Goal: Transaction & Acquisition: Subscribe to service/newsletter

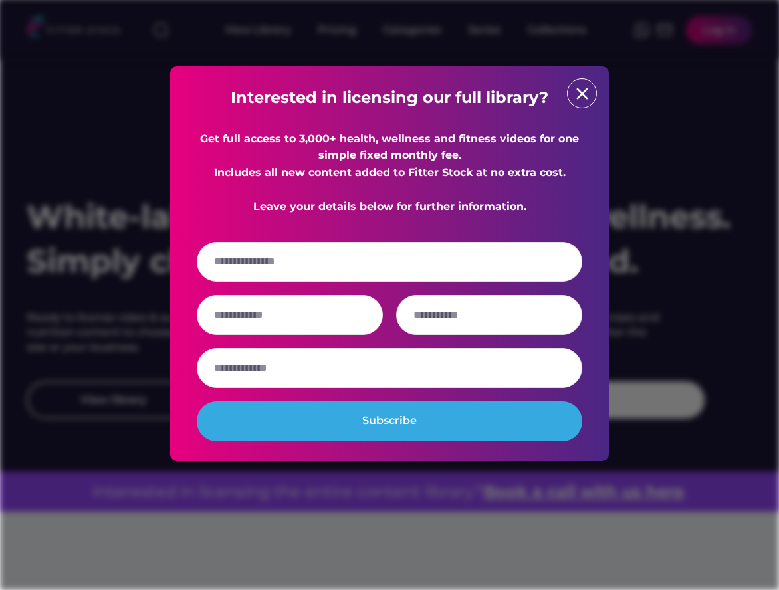
click at [568, 88] on div "close" at bounding box center [582, 93] width 30 height 30
click at [584, 83] on div "close" at bounding box center [582, 93] width 30 height 30
click at [588, 95] on text "close" at bounding box center [582, 94] width 20 height 20
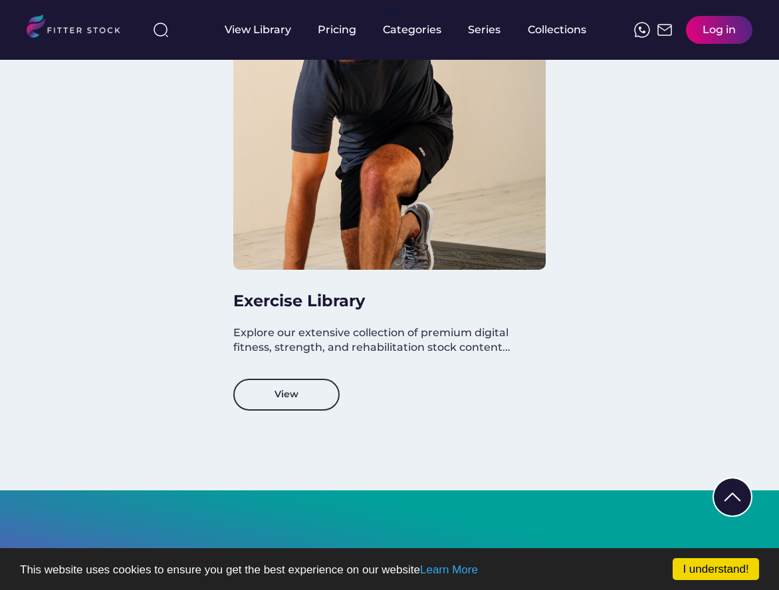
scroll to position [1284, 0]
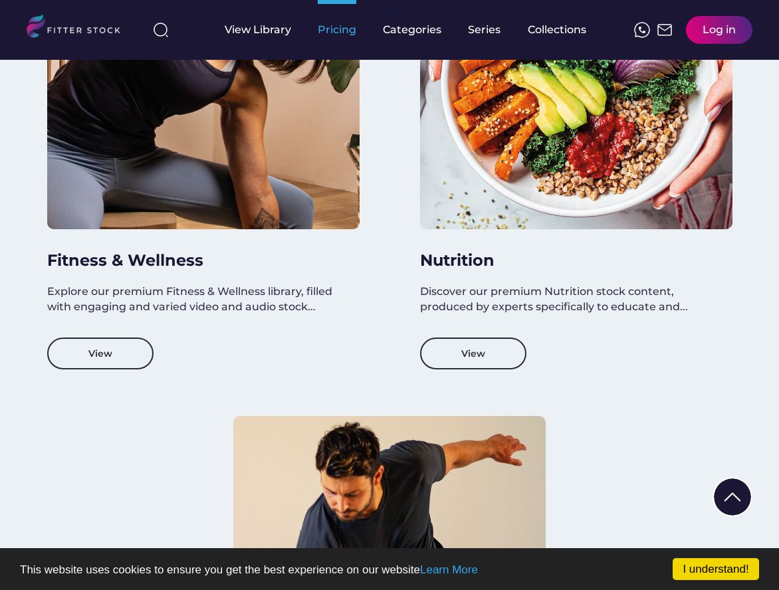
click at [324, 28] on div "Pricing" at bounding box center [337, 30] width 39 height 15
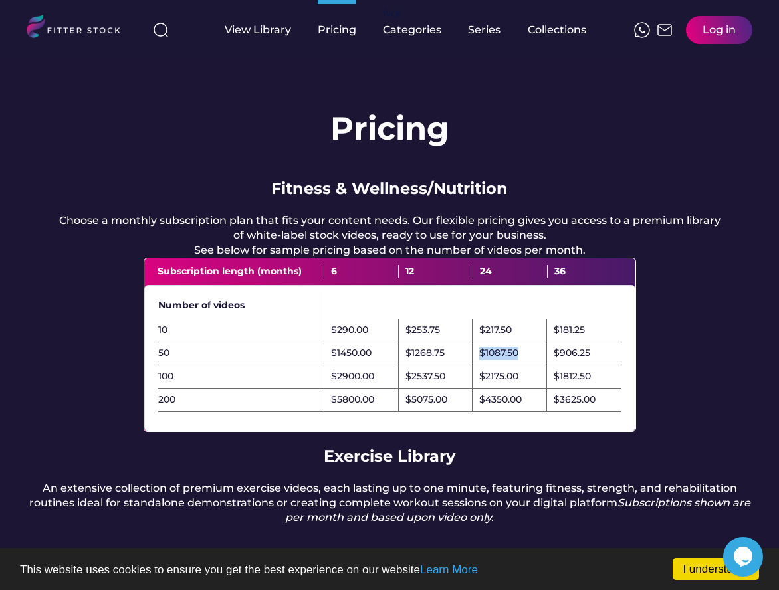
drag, startPoint x: 521, startPoint y: 368, endPoint x: 460, endPoint y: 374, distance: 61.4
click at [460, 366] on div "50 $1450.00 $1268.75 $1087.50 $906.25" at bounding box center [389, 353] width 463 height 23
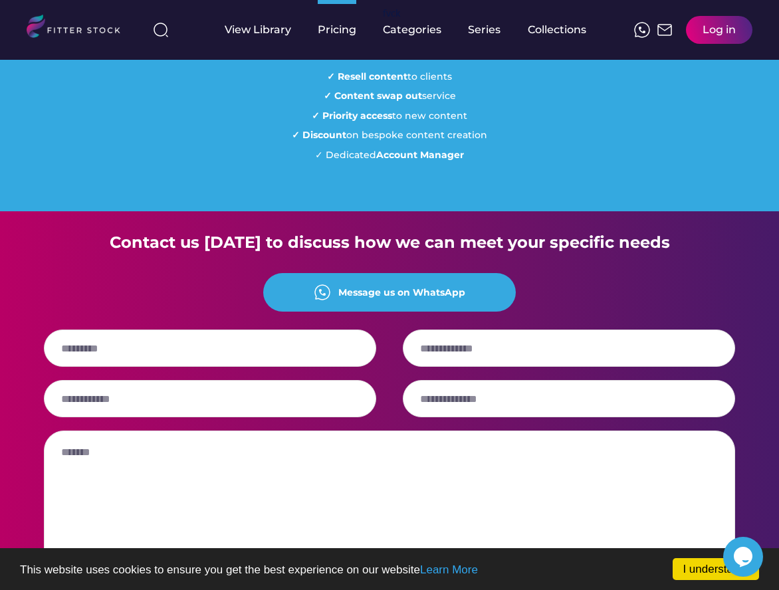
scroll to position [1622, 0]
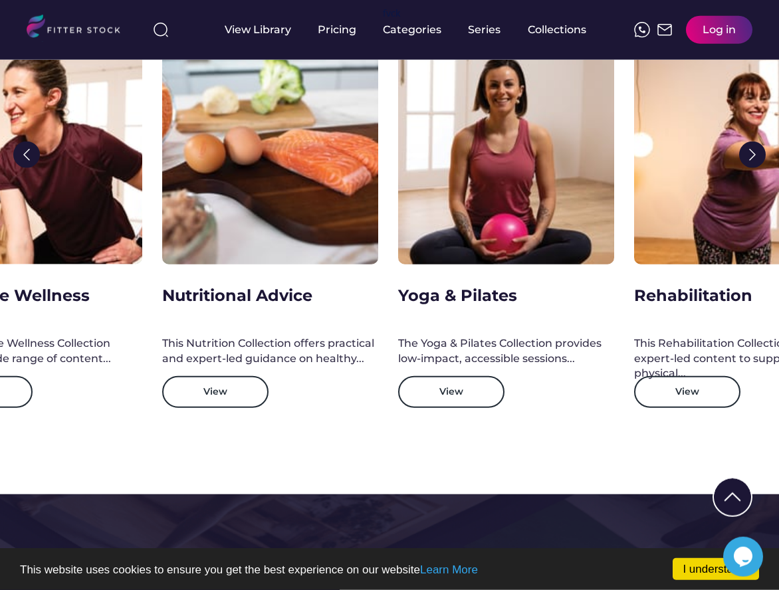
scroll to position [2660, 0]
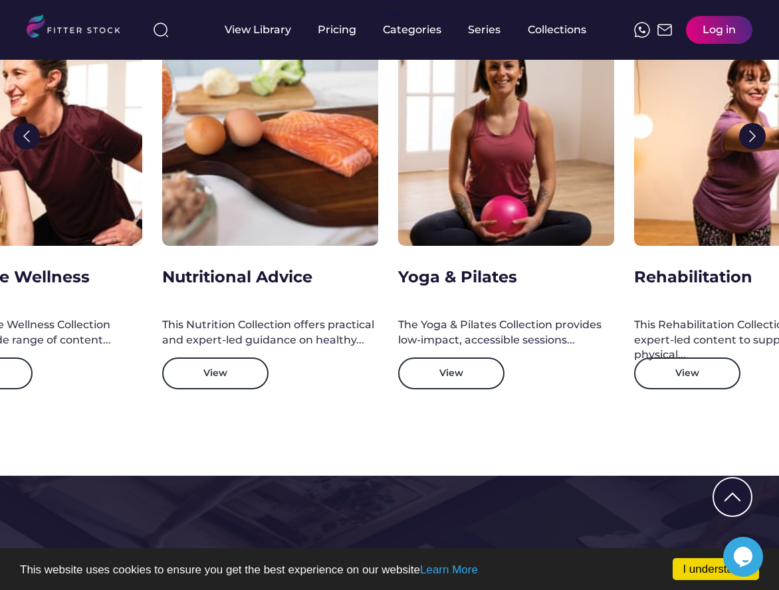
click at [35, 132] on img at bounding box center [26, 136] width 27 height 27
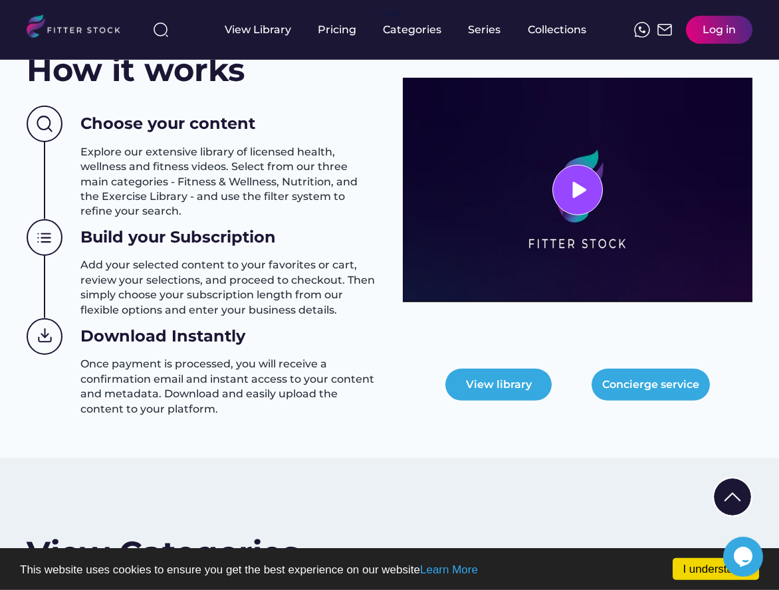
scroll to position [550, 0]
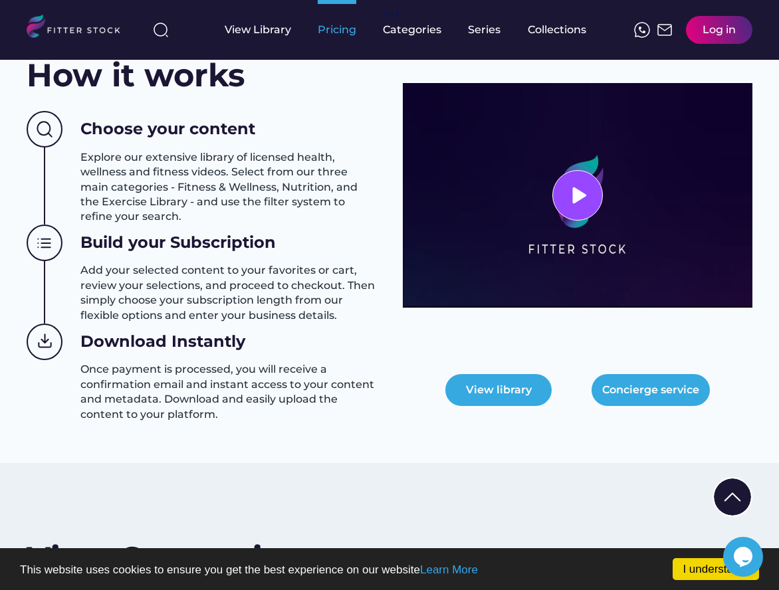
click at [322, 36] on div "Pricing" at bounding box center [337, 30] width 39 height 15
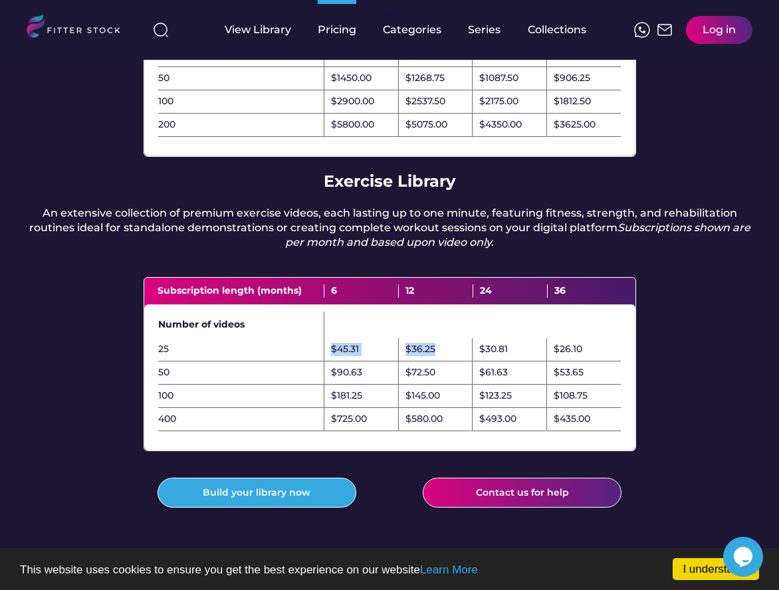
drag, startPoint x: 332, startPoint y: 362, endPoint x: 433, endPoint y: 372, distance: 102.2
click at [433, 362] on div "25 $45.31 $36.25 $30.81 $26.10" at bounding box center [389, 349] width 463 height 23
drag, startPoint x: 518, startPoint y: 357, endPoint x: 591, endPoint y: 365, distance: 73.5
click at [591, 362] on div "25 $45.31 $36.25 $30.81 $26.10" at bounding box center [389, 349] width 463 height 23
drag, startPoint x: 588, startPoint y: 366, endPoint x: 108, endPoint y: 358, distance: 480.6
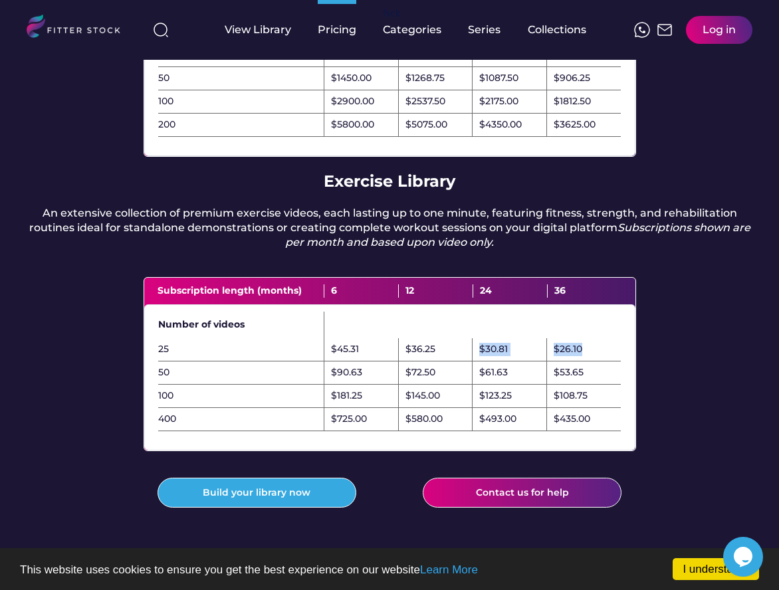
click at [144, 358] on div "Number of videos 25 $45.31 $36.25 $30.81 $26.10 50 $90.63 $72.50 $61.63 $53.65 …" at bounding box center [389, 377] width 491 height 146
drag, startPoint x: 187, startPoint y: 360, endPoint x: 611, endPoint y: 370, distance: 424.1
click at [611, 362] on div "25 $45.31 $36.25 $30.81 $26.10" at bounding box center [389, 349] width 463 height 23
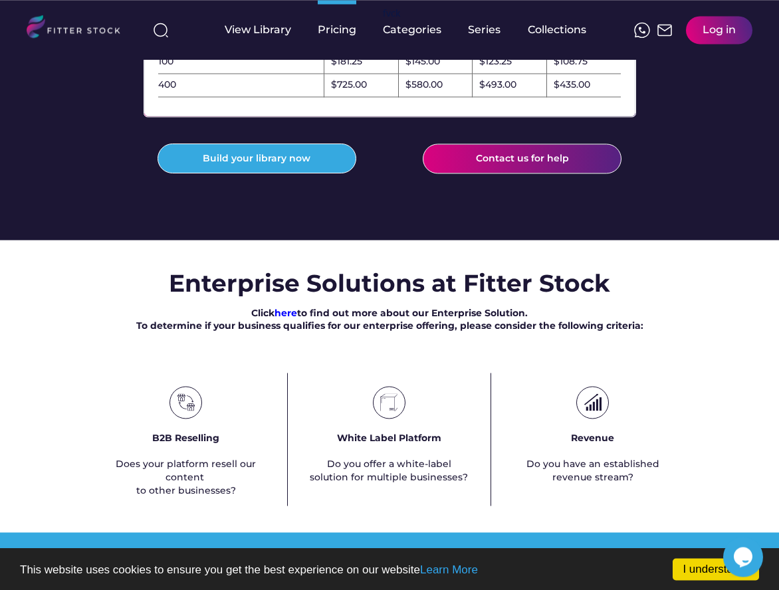
scroll to position [459, 0]
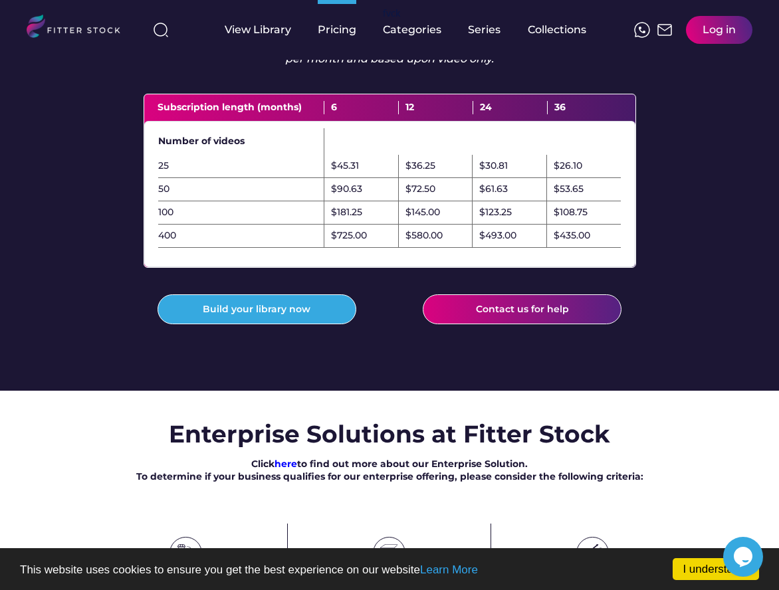
click at [278, 325] on button "Build your library now" at bounding box center [257, 309] width 199 height 31
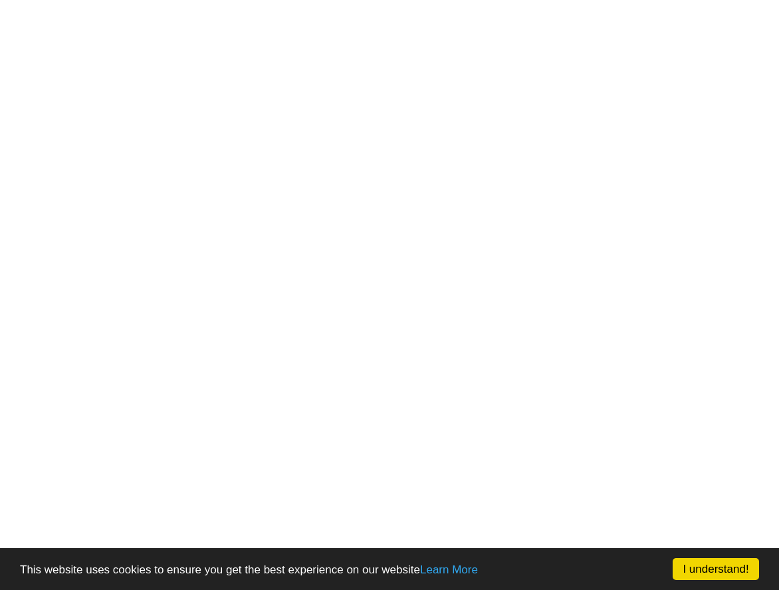
select select
select select "**********"
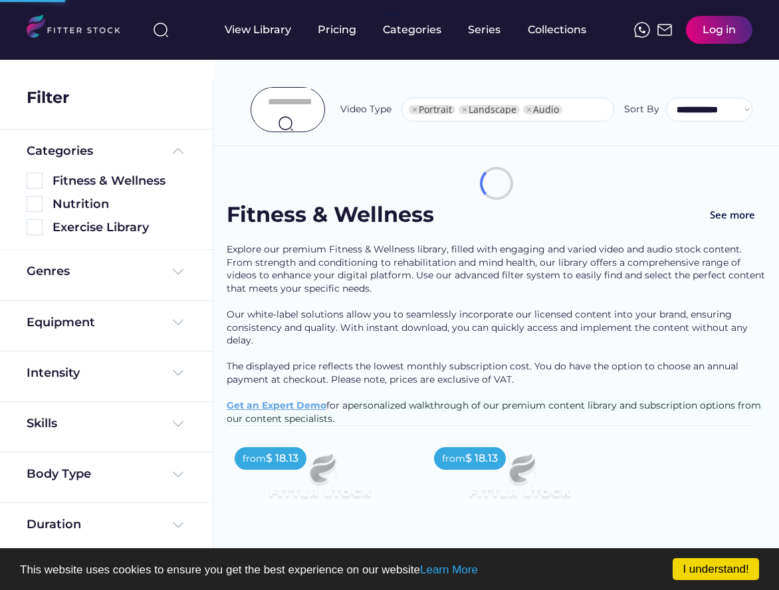
select select "**********"
